Goal: Find specific page/section: Find specific page/section

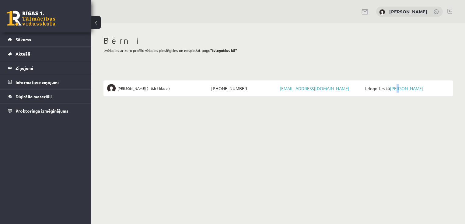
click at [396, 85] on span "Ielogoties kā [PERSON_NAME]" at bounding box center [405, 88] width 85 height 9
drag, startPoint x: 396, startPoint y: 85, endPoint x: 393, endPoint y: 89, distance: 4.8
click at [393, 89] on link "[PERSON_NAME]" at bounding box center [406, 88] width 33 height 5
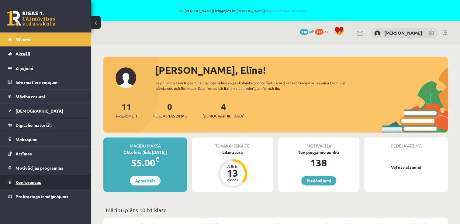
click at [32, 180] on span "Konferences" at bounding box center [29, 182] width 26 height 5
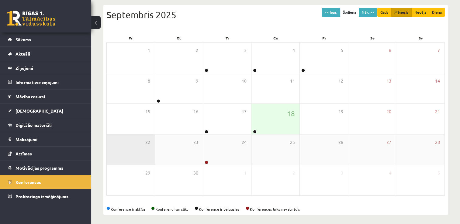
scroll to position [87, 0]
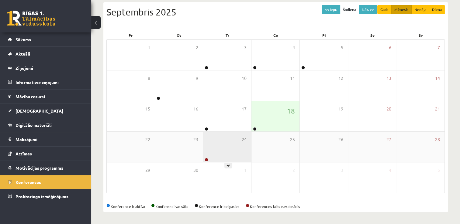
click at [206, 156] on div "24" at bounding box center [227, 147] width 48 height 30
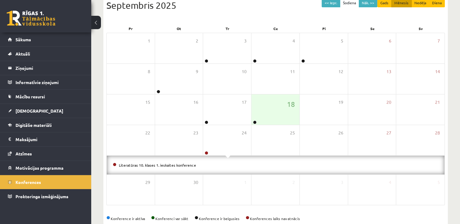
scroll to position [106, 0]
